Goal: Check status: Check status

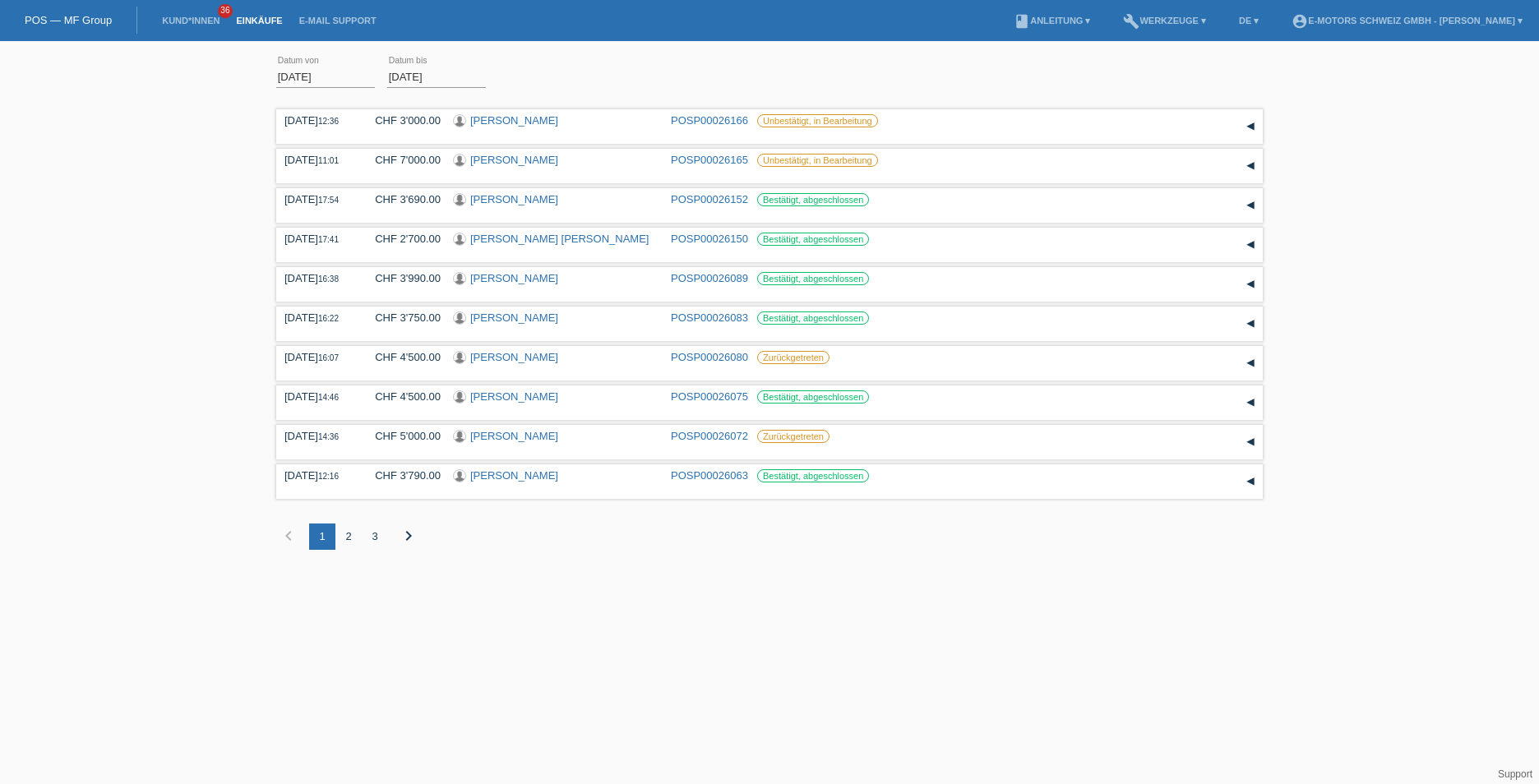
click at [304, 77] on input "01.08.2025" at bounding box center [325, 77] width 99 height 20
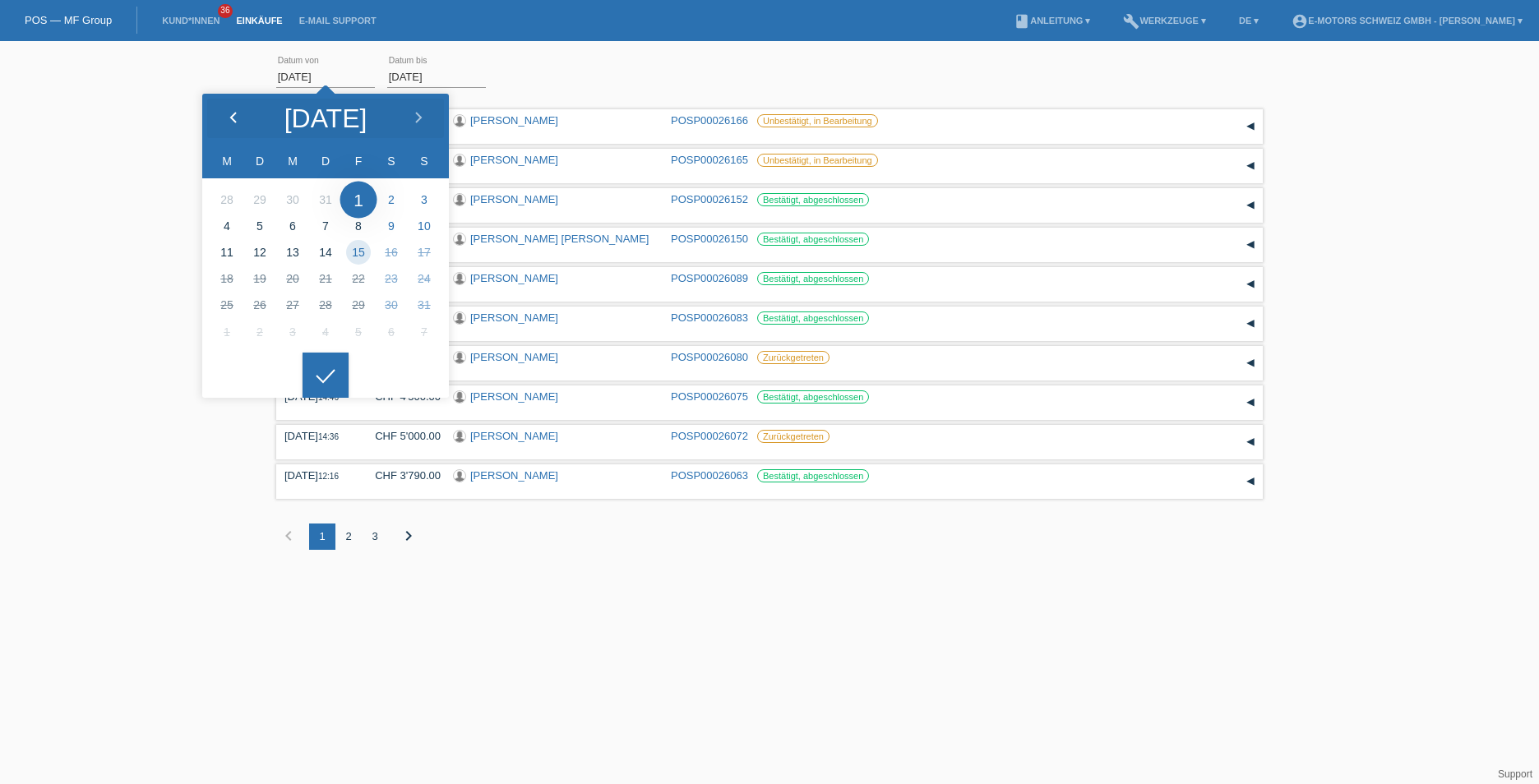
click at [230, 112] on icon at bounding box center [234, 119] width 14 height 14
type input "01.07.2025"
click at [334, 366] on div at bounding box center [325, 375] width 46 height 46
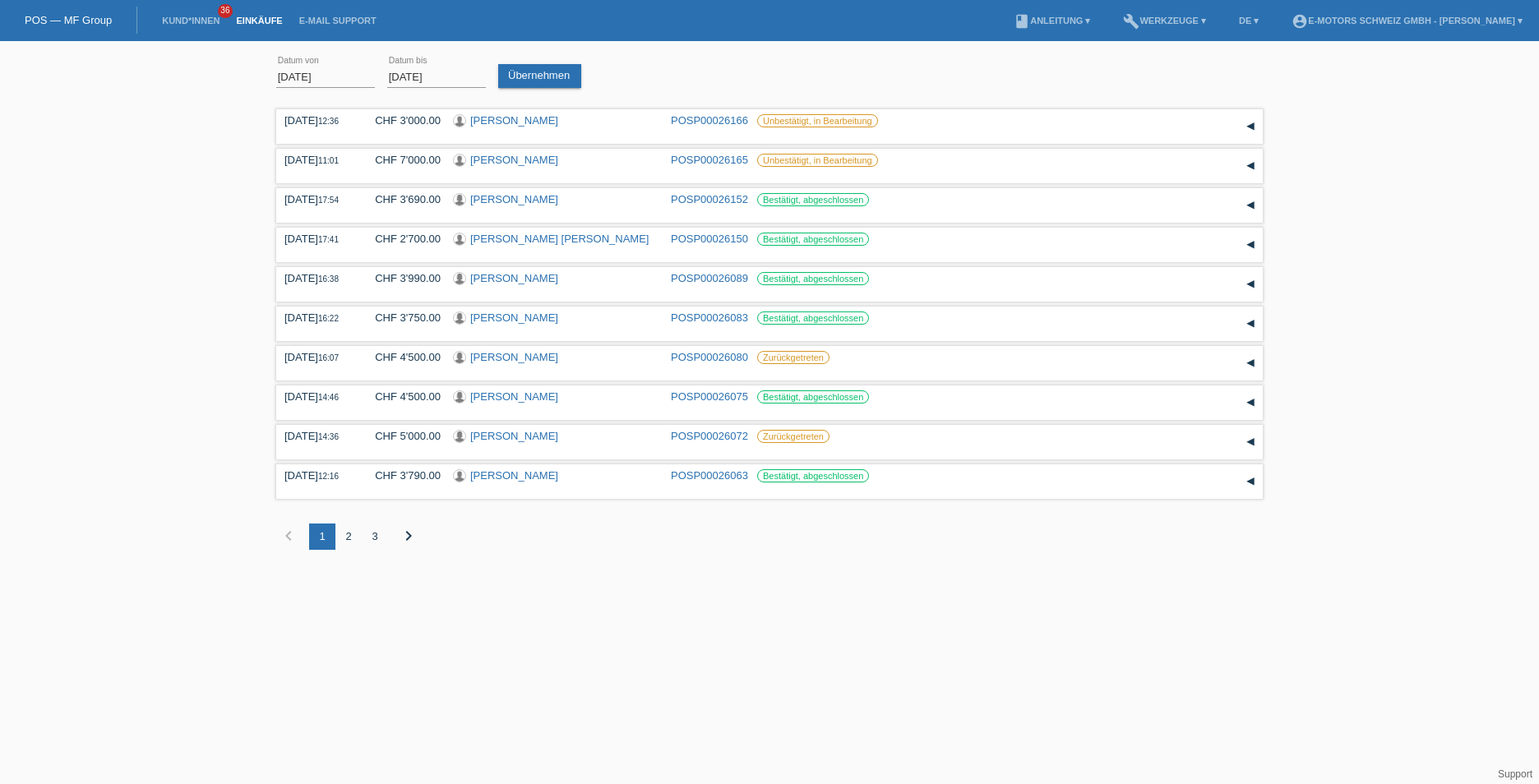
click at [454, 84] on input "15.08.2025" at bounding box center [437, 77] width 99 height 20
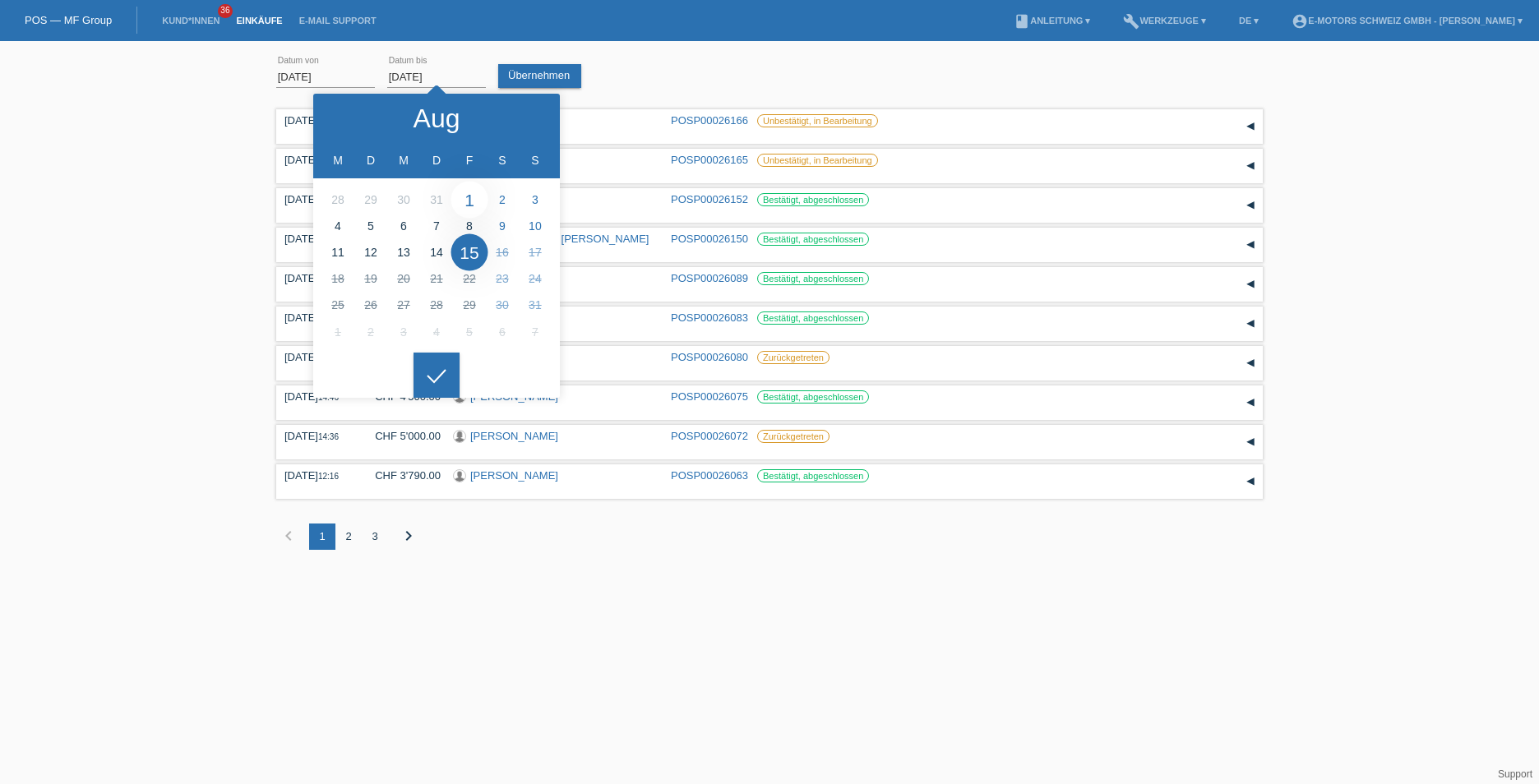
type input "01.08.2025"
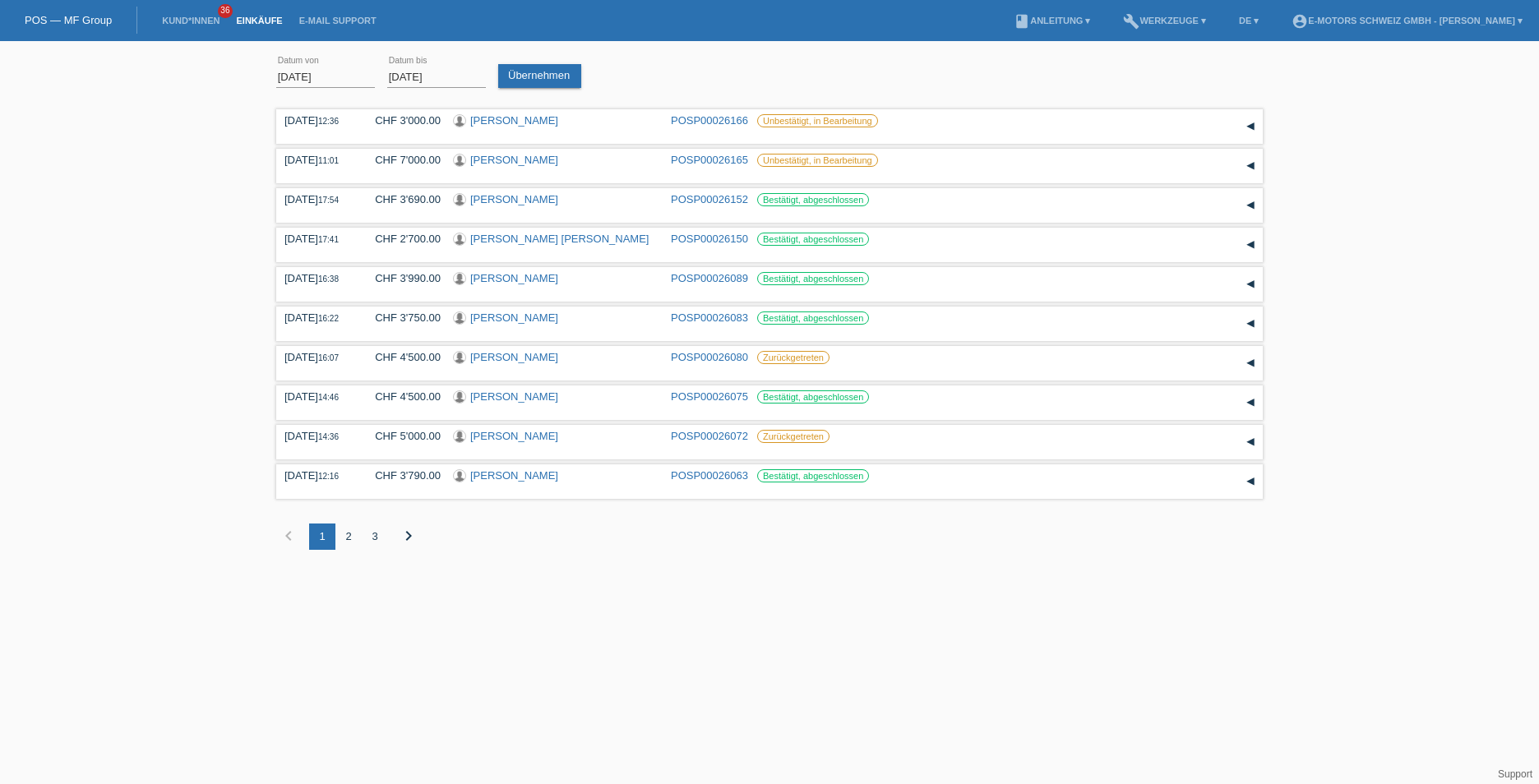
click at [441, 360] on div at bounding box center [436, 361] width 46 height 46
click at [526, 77] on link "Übernehmen" at bounding box center [539, 76] width 83 height 24
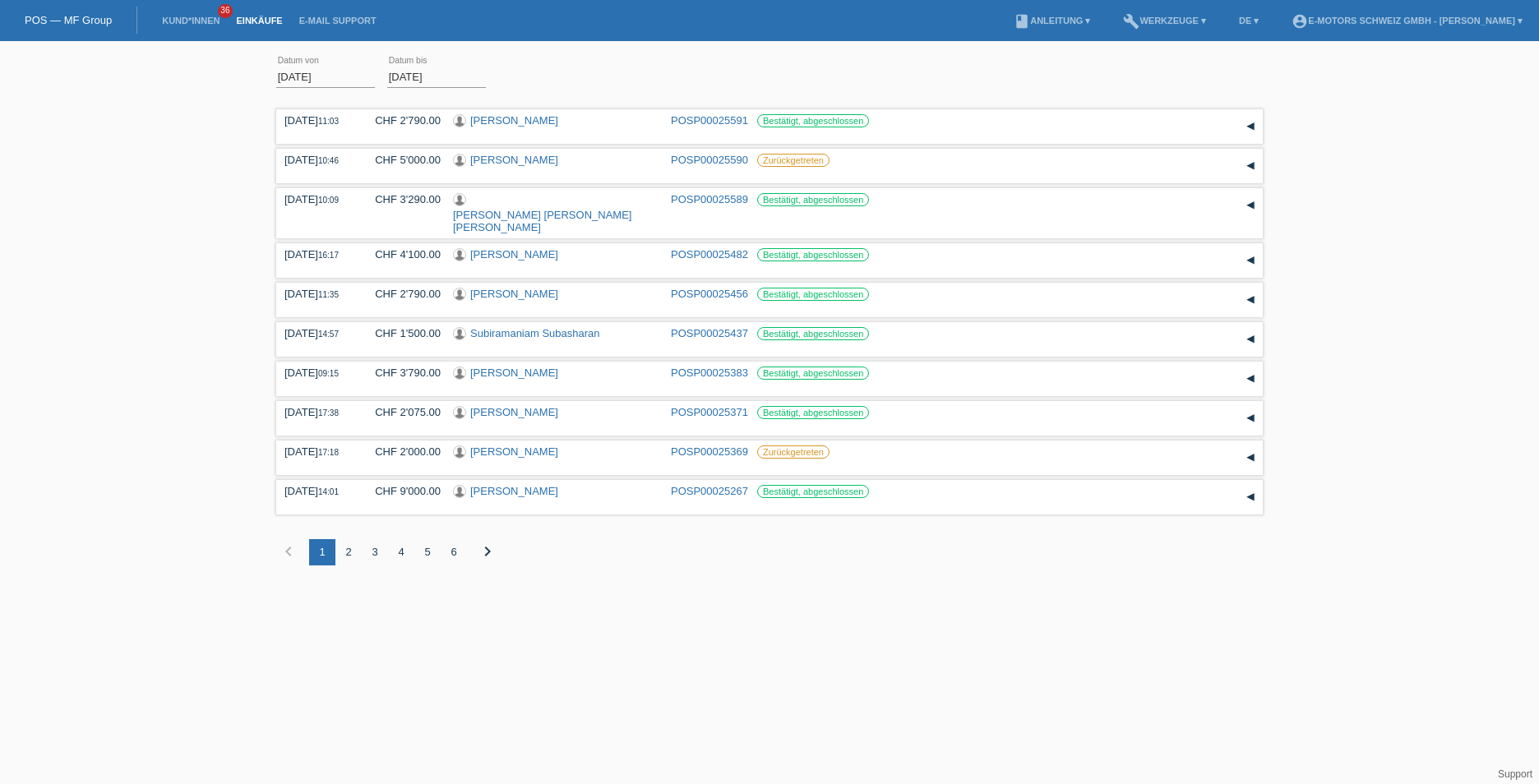
click at [454, 539] on div "6" at bounding box center [454, 552] width 26 height 26
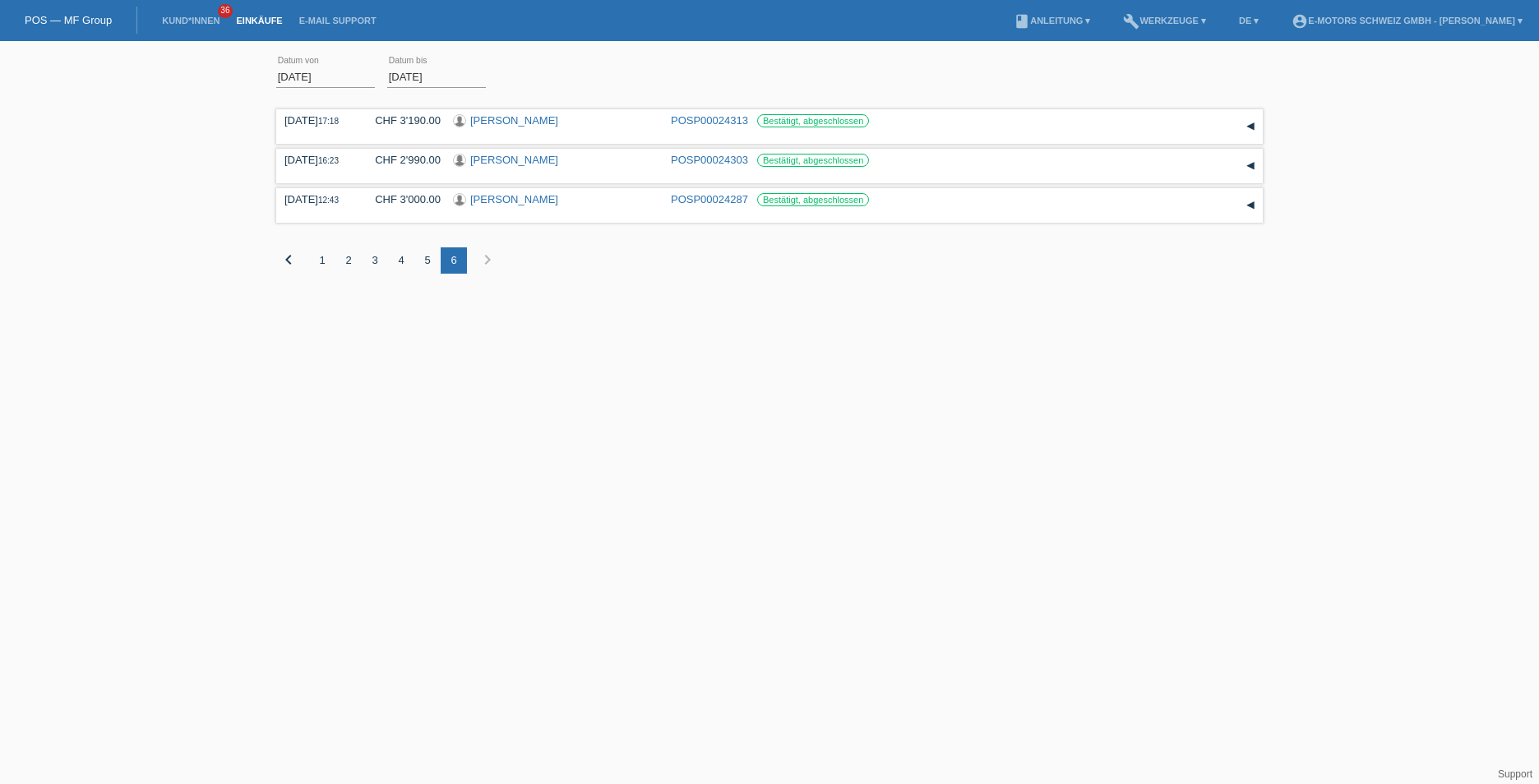
click at [421, 254] on div "5" at bounding box center [427, 260] width 26 height 26
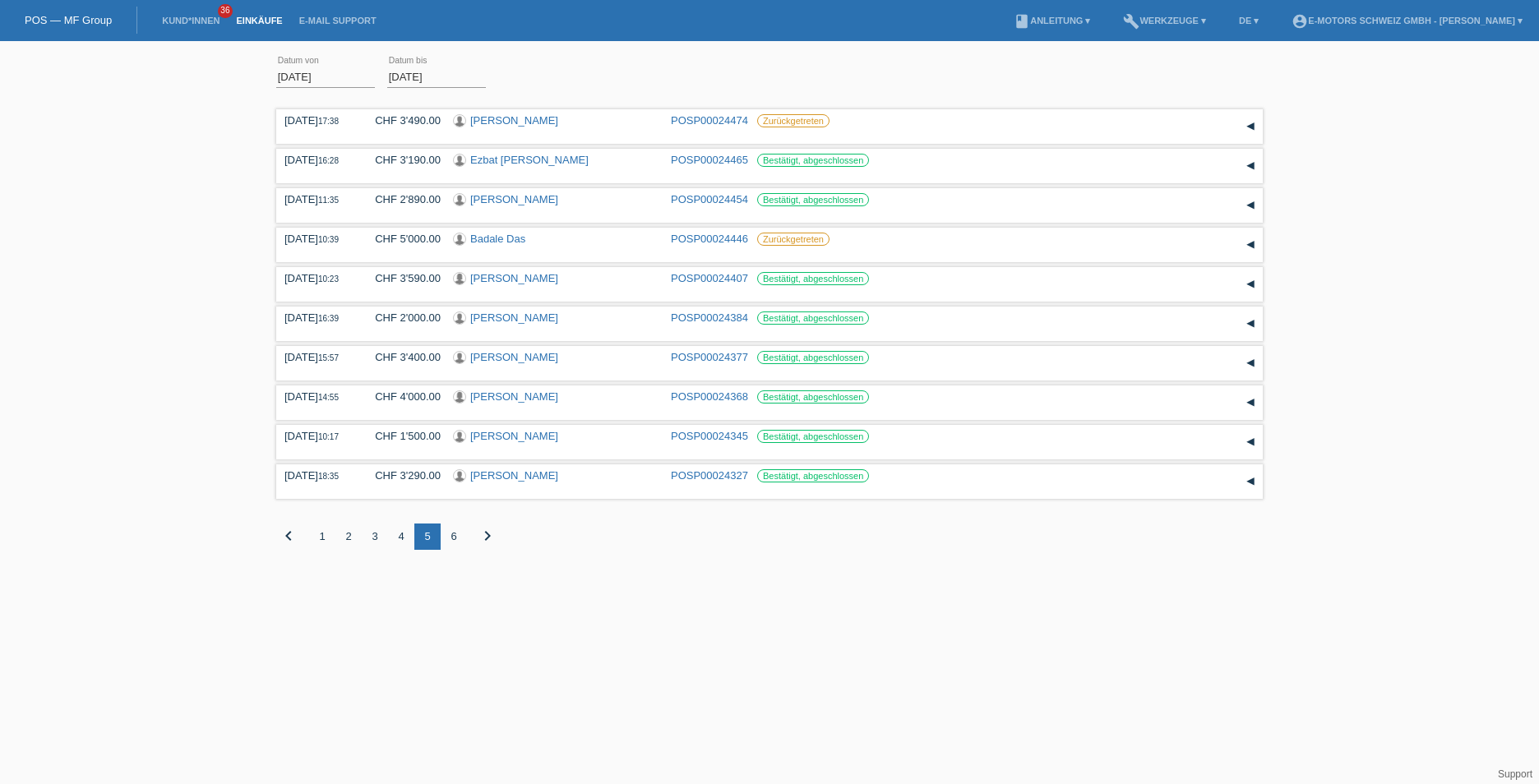
click at [398, 531] on div "4" at bounding box center [400, 536] width 26 height 26
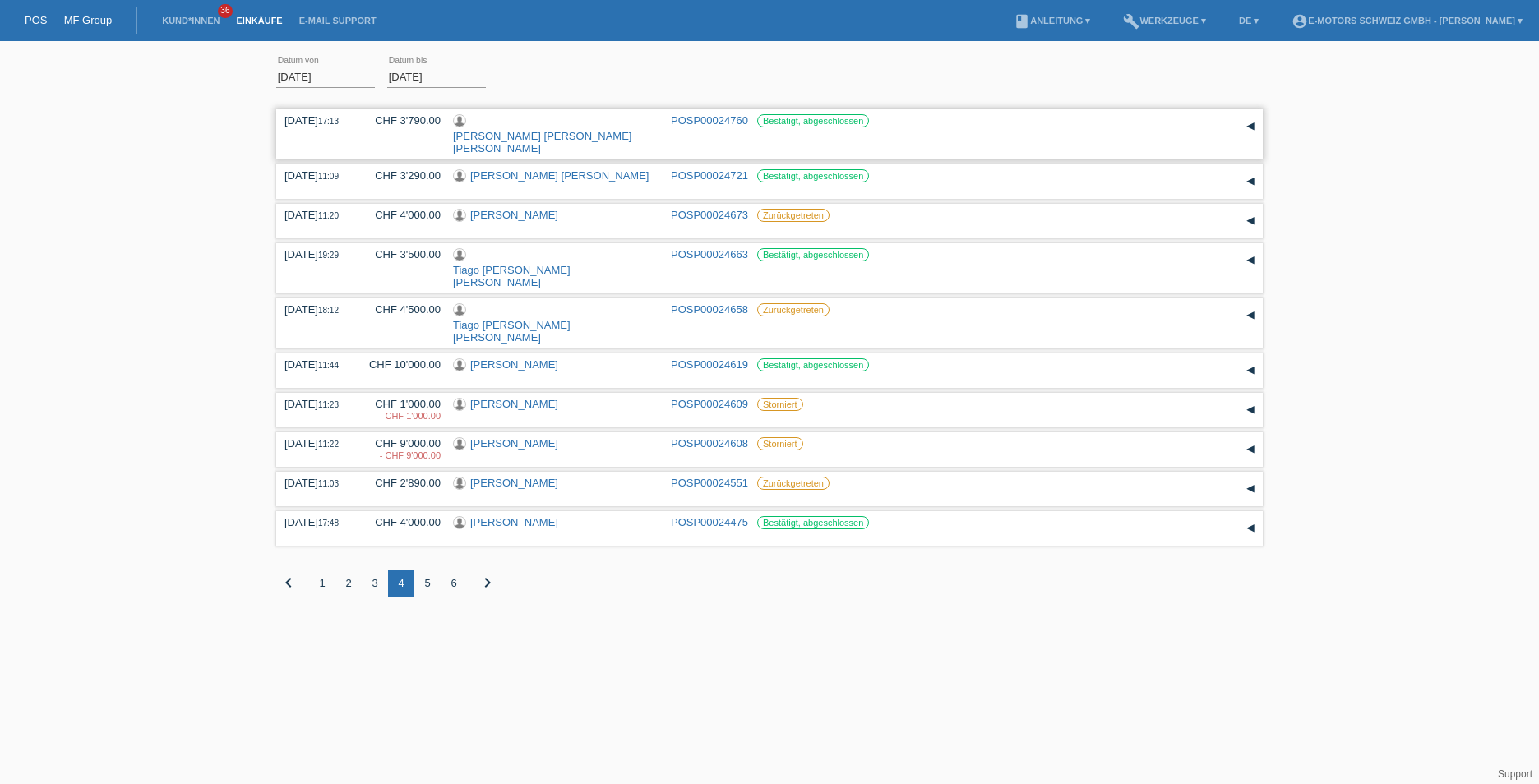
click at [524, 130] on link "[PERSON_NAME] [PERSON_NAME] [PERSON_NAME]" at bounding box center [542, 142] width 179 height 24
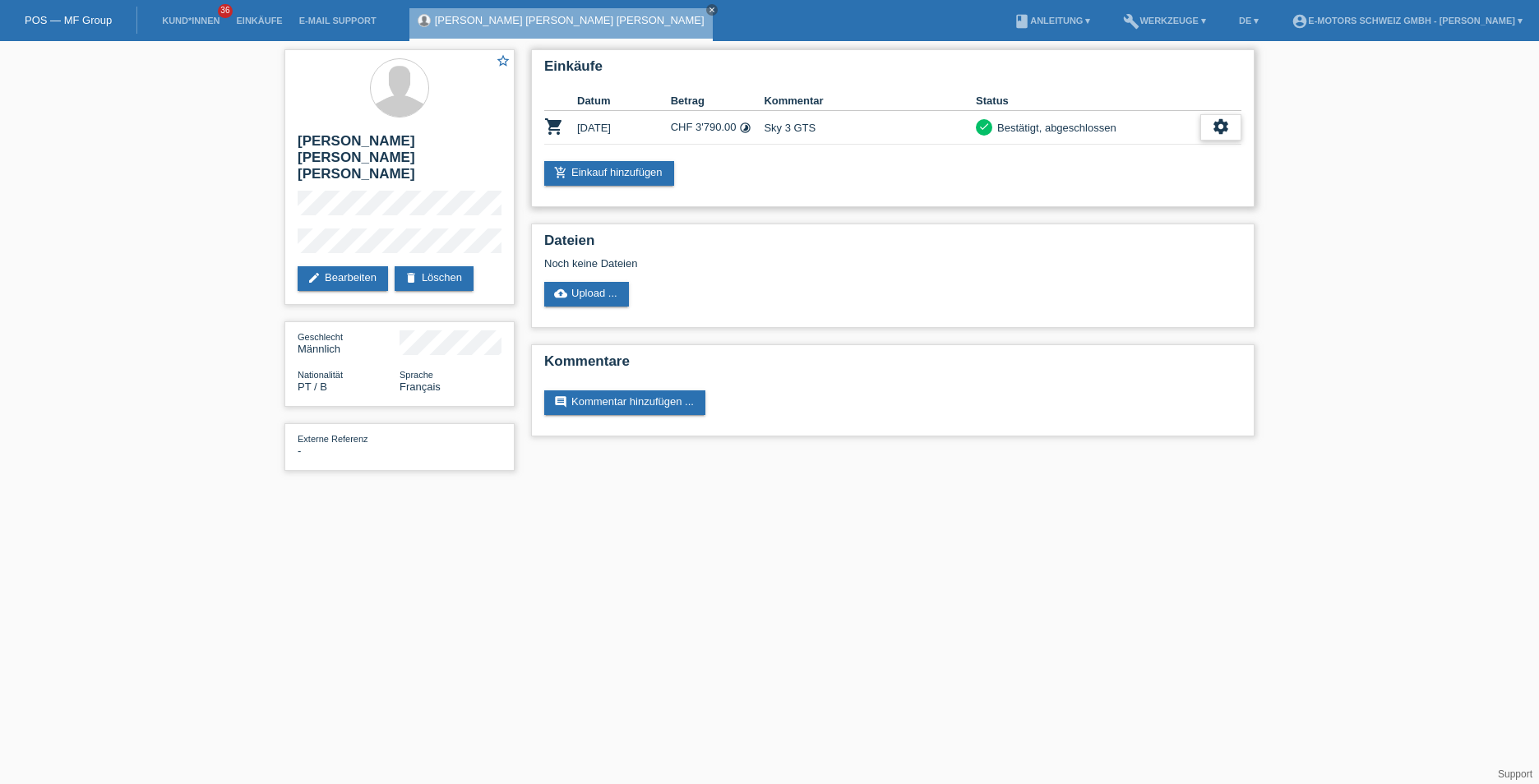
click at [1220, 125] on icon "settings" at bounding box center [1220, 126] width 18 height 18
click at [1129, 153] on span "Anzeigen" at bounding box center [1127, 153] width 50 height 19
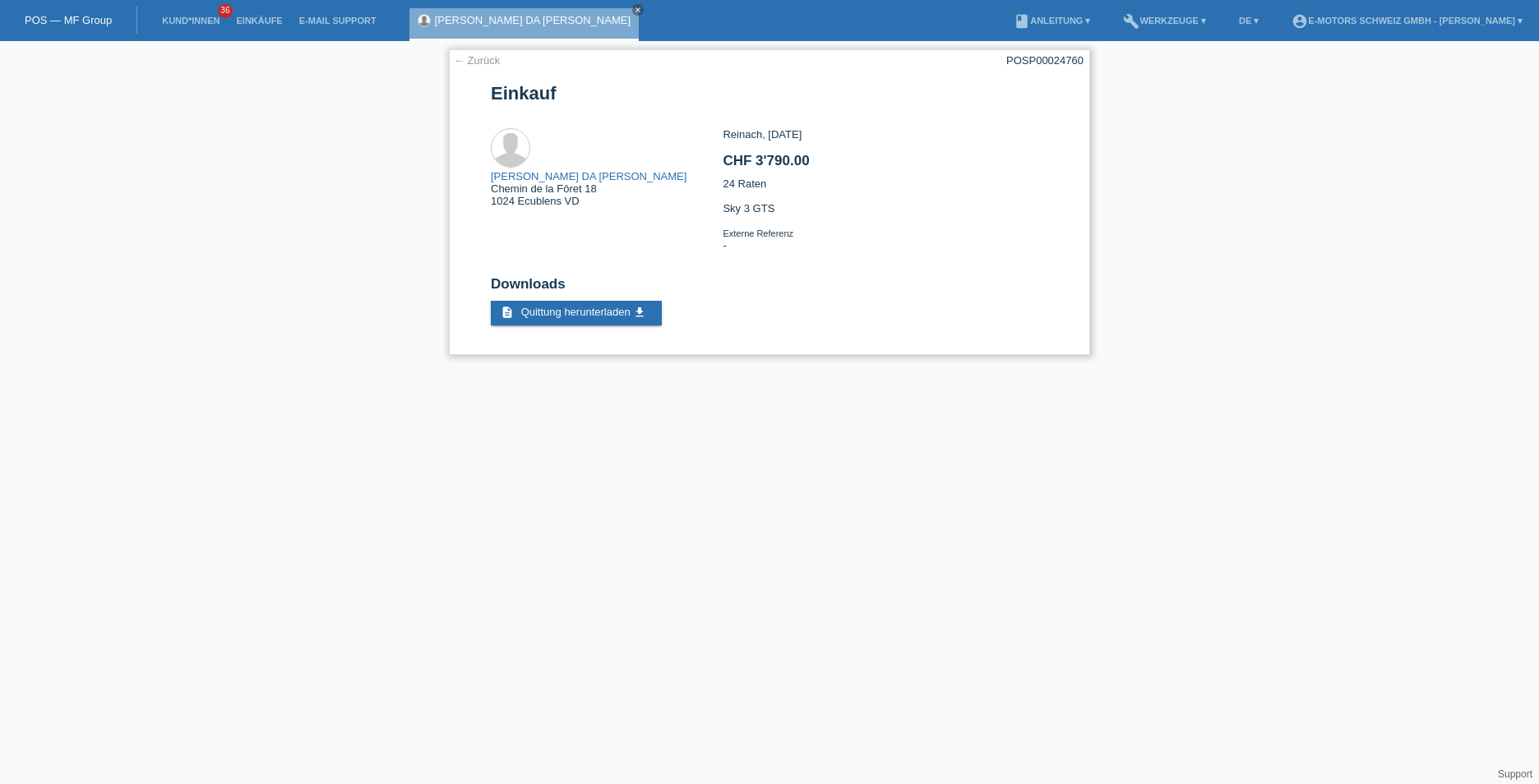
drag, startPoint x: 770, startPoint y: 186, endPoint x: 725, endPoint y: 185, distance: 45.0
click at [725, 185] on div "Reinach, 11.07.2025 CHF 3'790.00 24 Raten Sky 3 GTS Externe Referenz -" at bounding box center [885, 196] width 325 height 136
copy div "24 Raten"
click at [1009, 61] on div "POSP00024760" at bounding box center [1045, 60] width 78 height 13
click at [1009, 60] on div "← Zurück POSP00024760 Einkauf Nuno António DA MOTA PEREIRA Chemin de la Fôret 1…" at bounding box center [770, 202] width 641 height 306
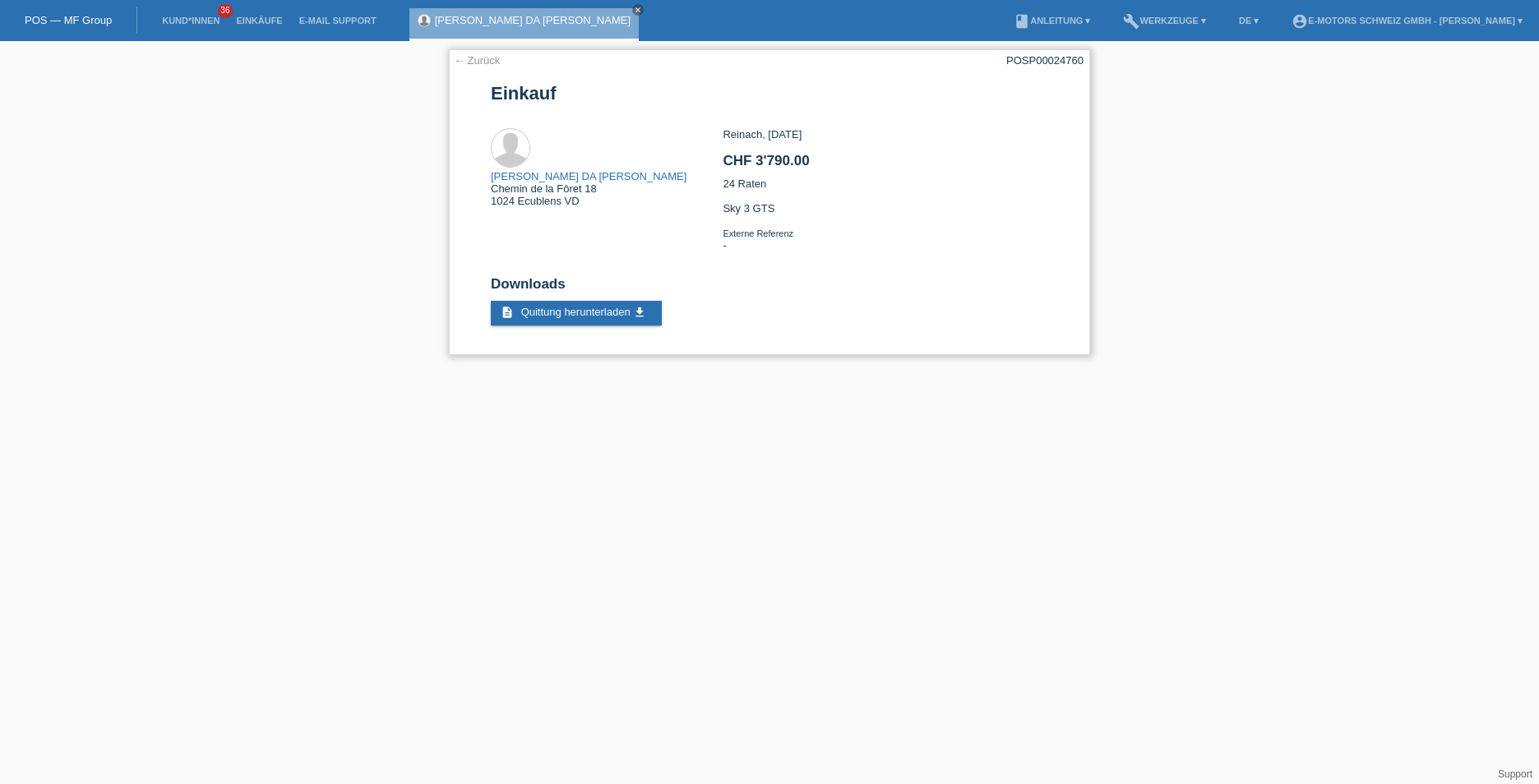
copy div "POSP00024760"
click at [463, 53] on div "← Zurück POSP00024760 Einkauf Nuno António DA MOTA PEREIRA Chemin de la Fôret 1…" at bounding box center [770, 202] width 641 height 306
click at [464, 58] on link "← Zurück" at bounding box center [476, 60] width 46 height 13
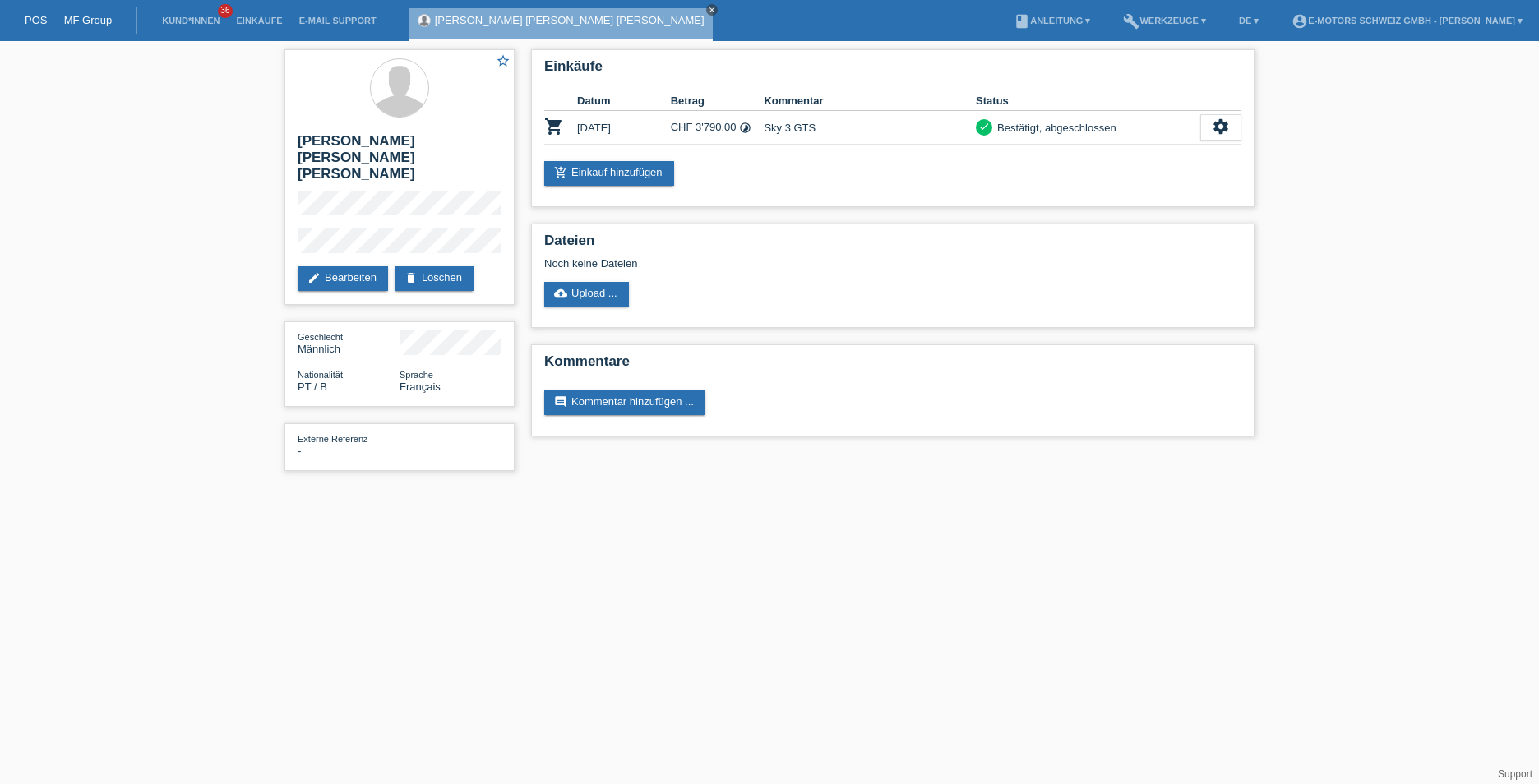
click at [708, 9] on icon "close" at bounding box center [712, 10] width 8 height 8
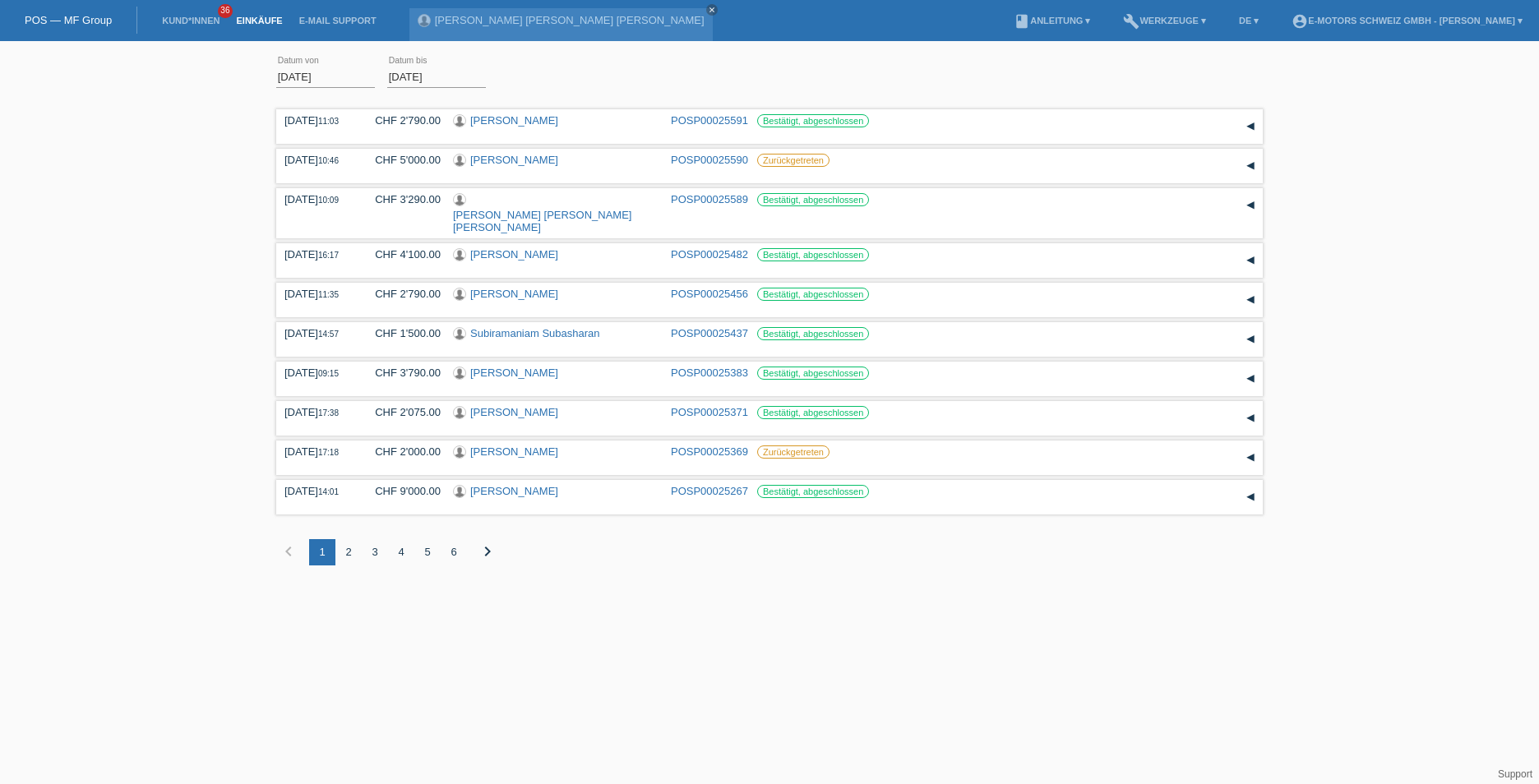
click at [405, 539] on div "4" at bounding box center [400, 552] width 26 height 26
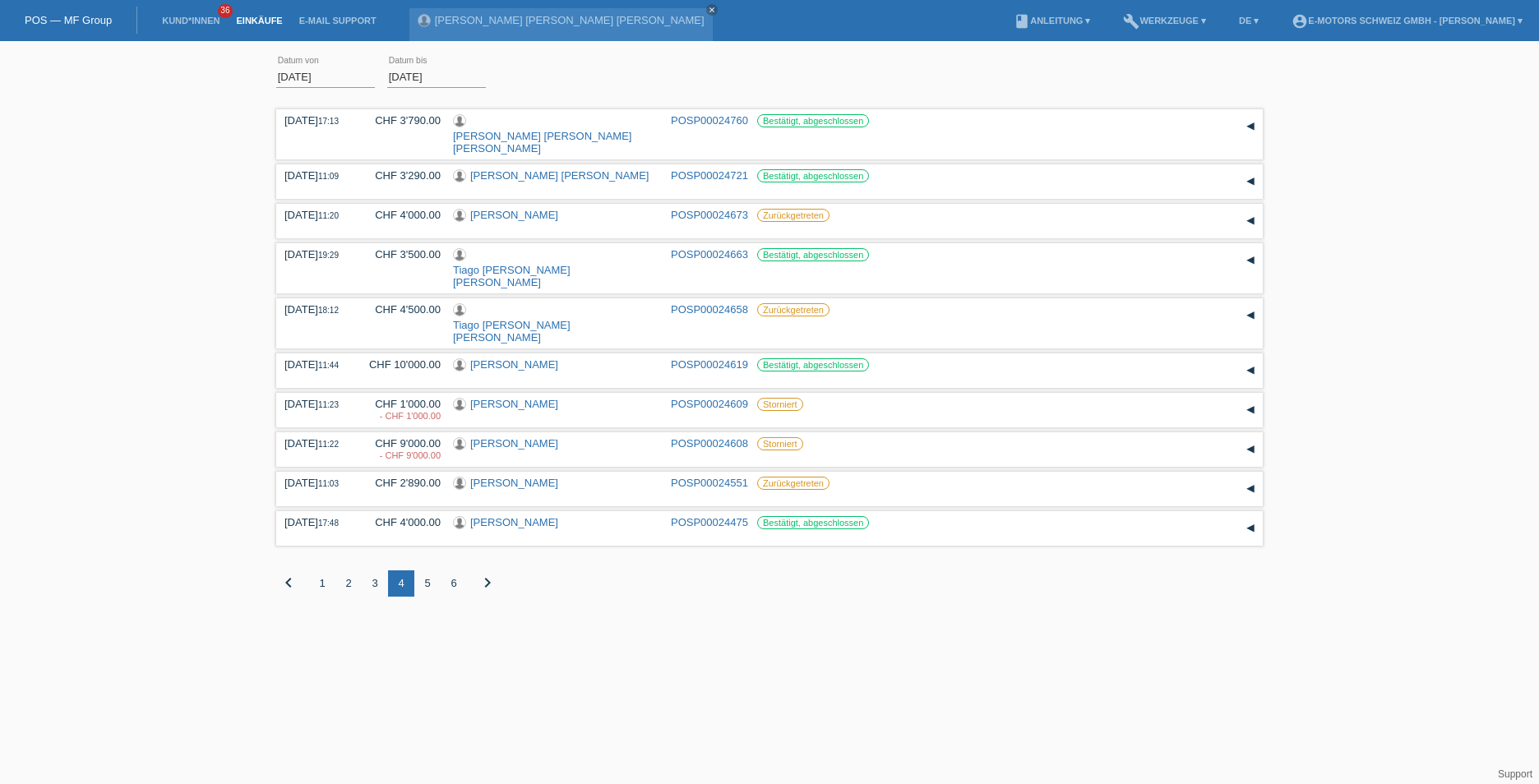
click at [377, 570] on div "3" at bounding box center [374, 583] width 26 height 26
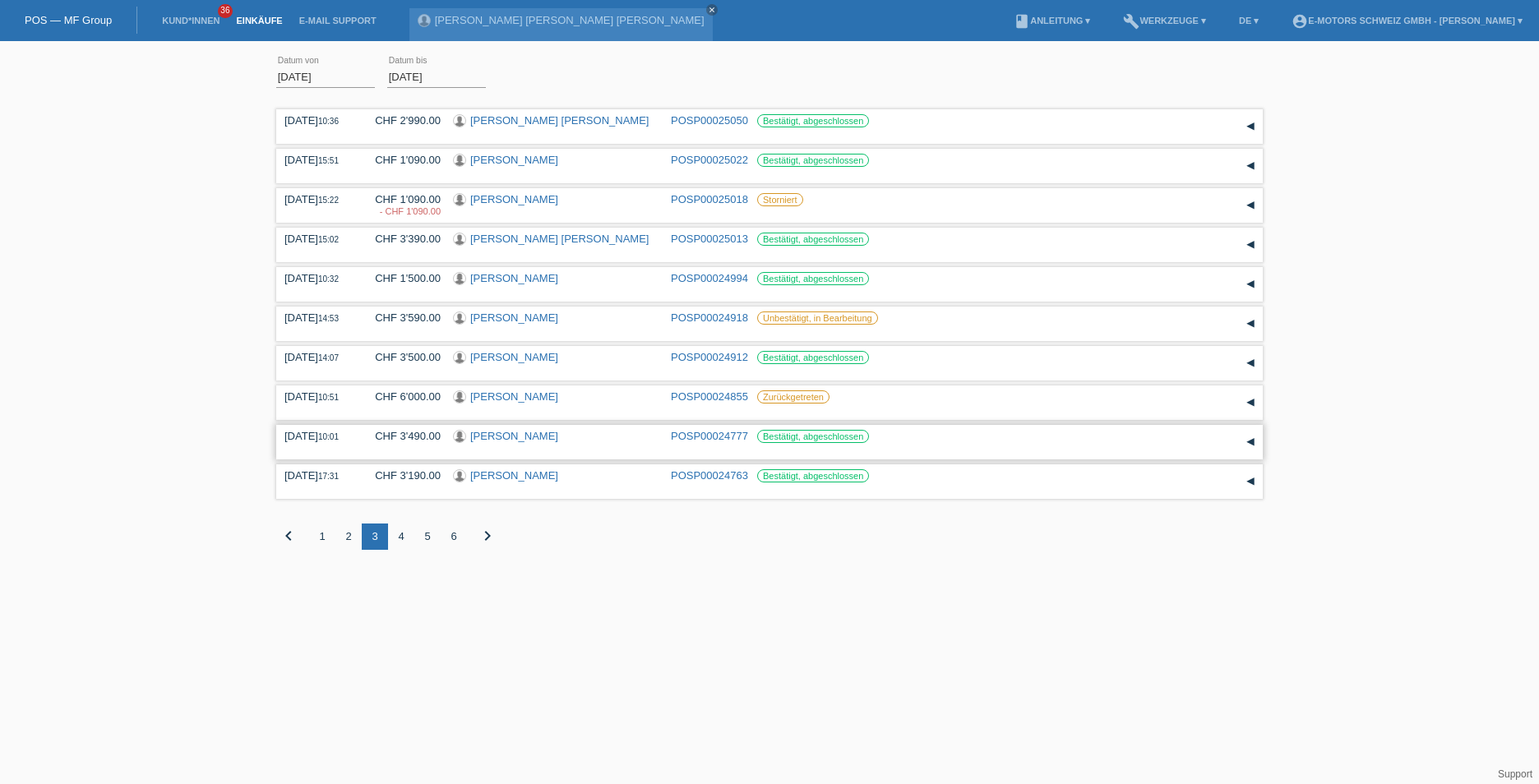
click at [526, 435] on link "[PERSON_NAME]" at bounding box center [514, 436] width 88 height 13
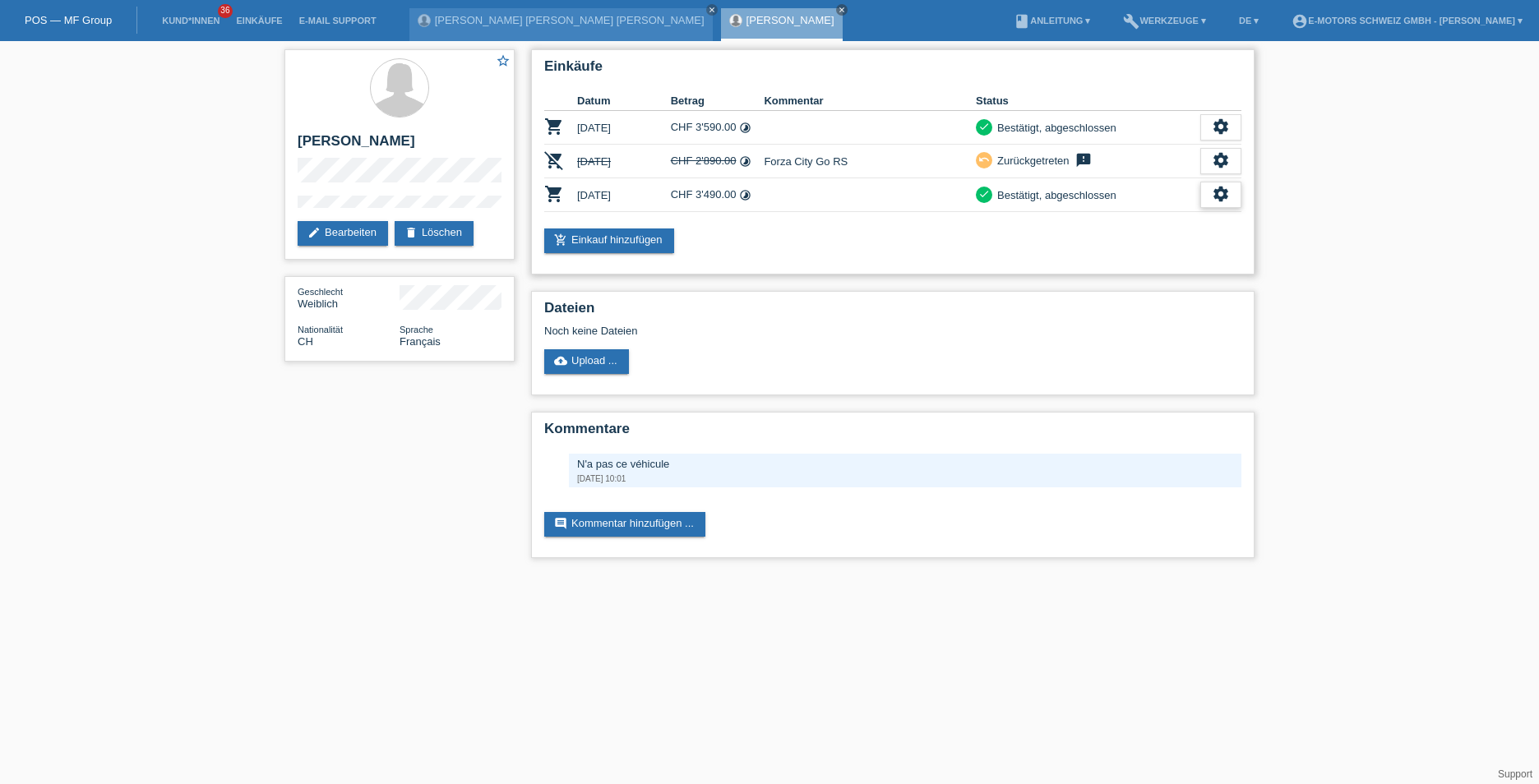
click at [1205, 195] on div "settings" at bounding box center [1220, 194] width 41 height 26
click at [1130, 220] on span "Anzeigen" at bounding box center [1127, 221] width 50 height 19
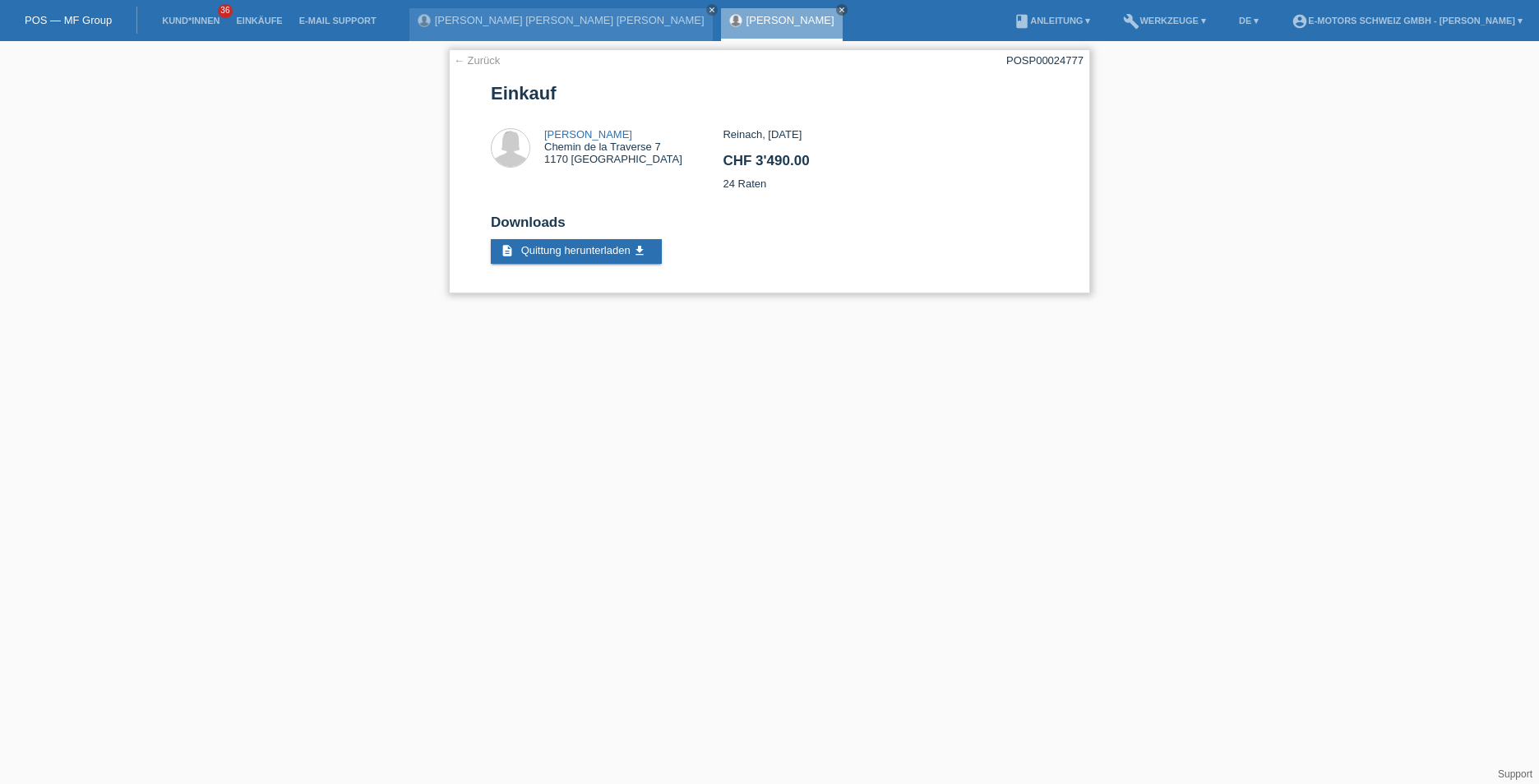
drag, startPoint x: 767, startPoint y: 179, endPoint x: 723, endPoint y: 182, distance: 44.1
click at [723, 182] on div "Reinach, [DATE] CHF 3'490.00 24 Raten" at bounding box center [885, 165] width 325 height 74
copy div "24 Raten"
click at [1007, 57] on div "← Zurück POSP00024777 Einkauf Ingrid Girard Chemin de la Traverse 7 1170 Aubonn…" at bounding box center [770, 171] width 641 height 244
copy div "POSP00024777"
